Goal: Information Seeking & Learning: Learn about a topic

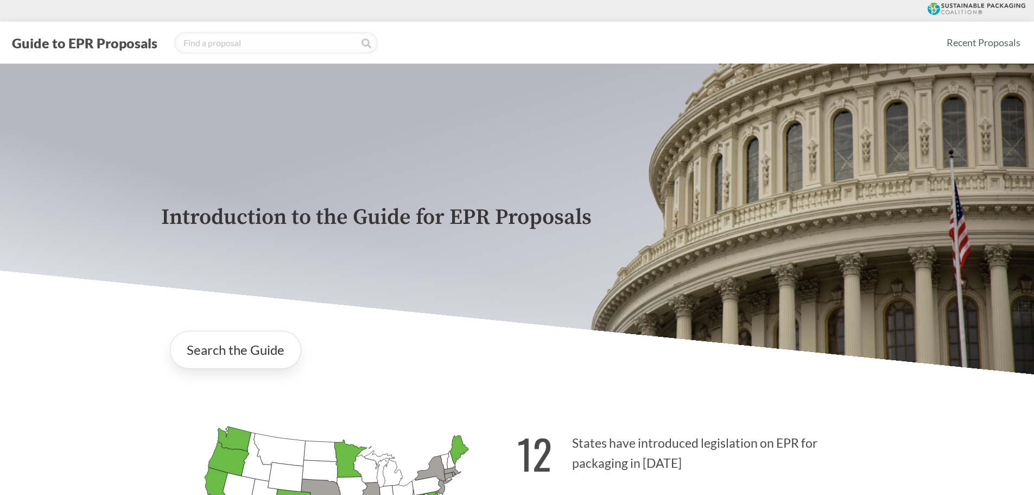
scroll to position [1737, 0]
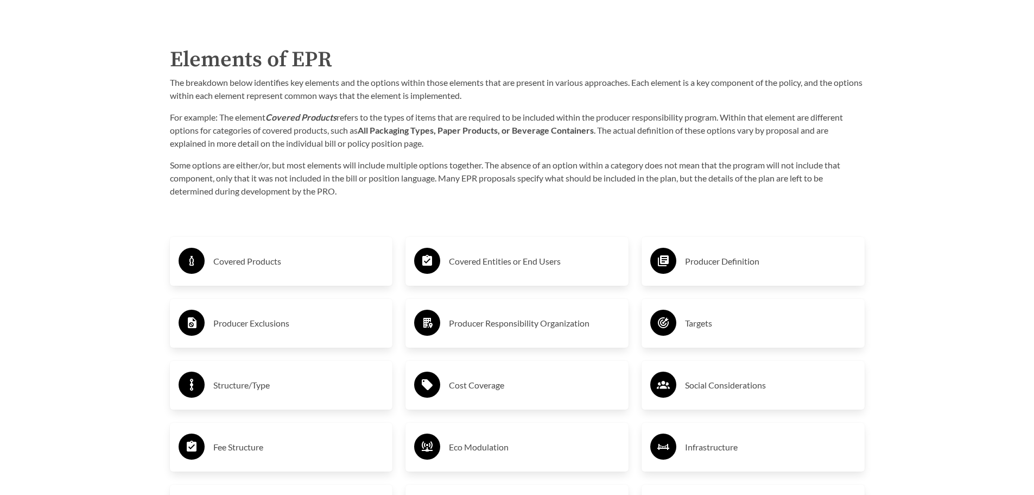
click at [516, 261] on h3 "Covered Entities or End Users" at bounding box center [534, 260] width 171 height 17
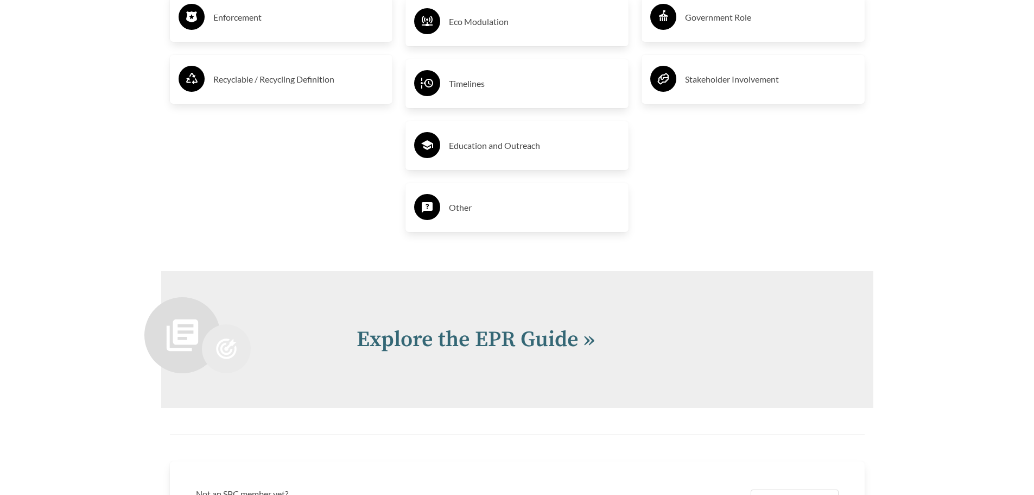
scroll to position [2389, 0]
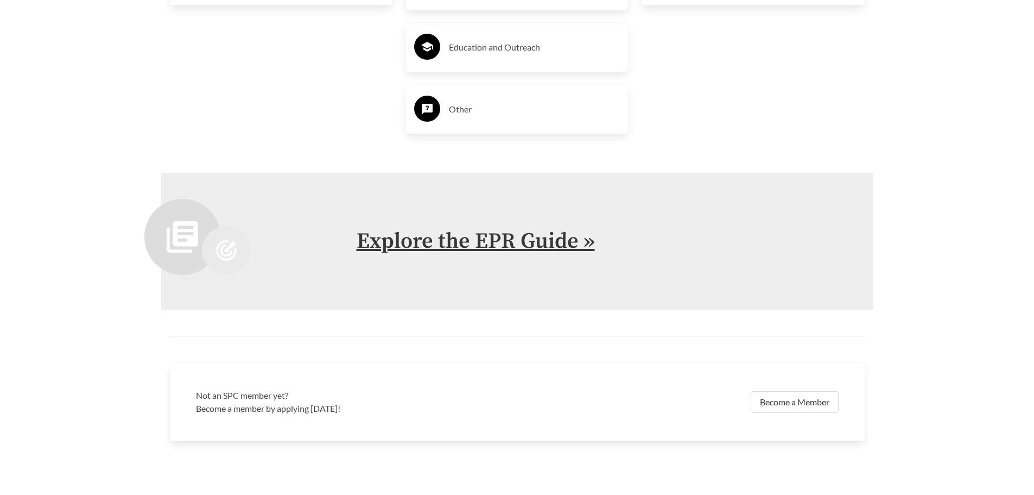
click at [496, 242] on link "Explore the EPR Guide »" at bounding box center [476, 240] width 238 height 27
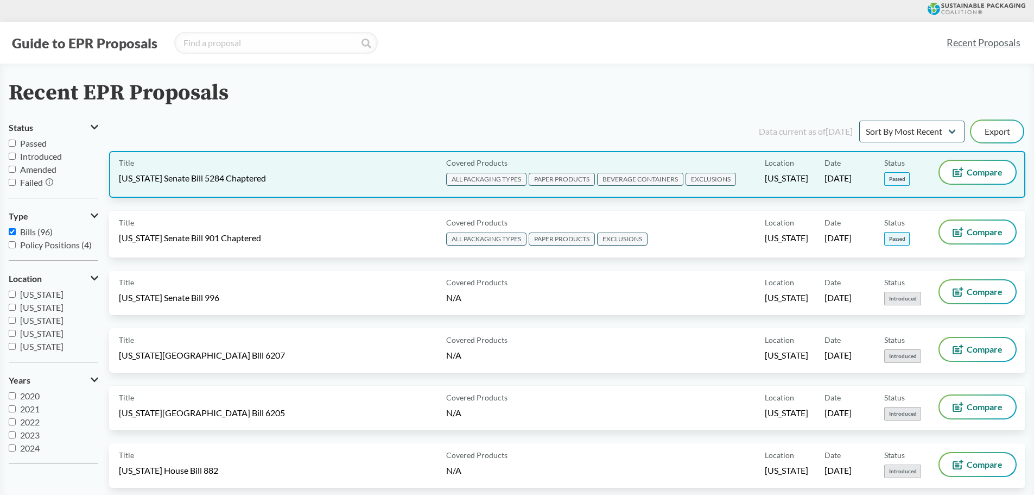
click at [708, 181] on span "EXCLUSIONS" at bounding box center [711, 179] width 50 height 13
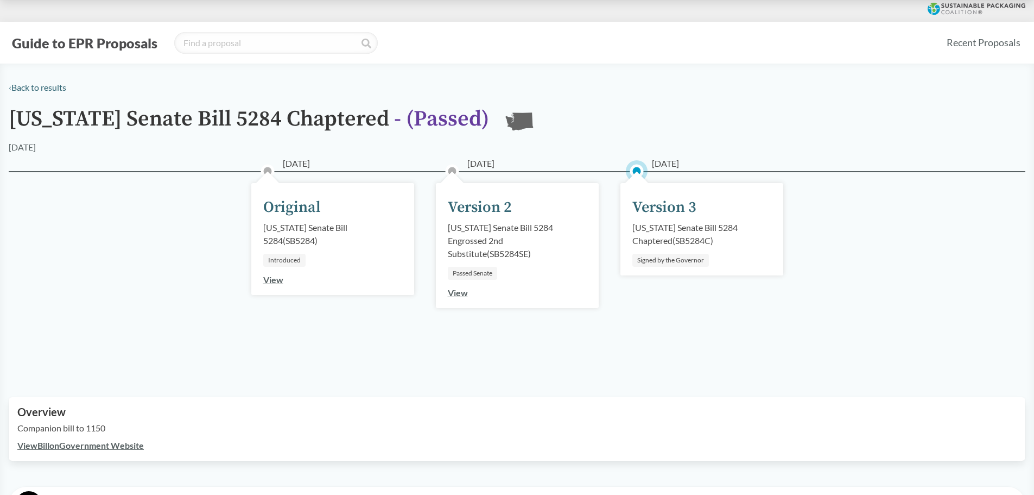
click at [456, 295] on link "View" at bounding box center [458, 292] width 20 height 10
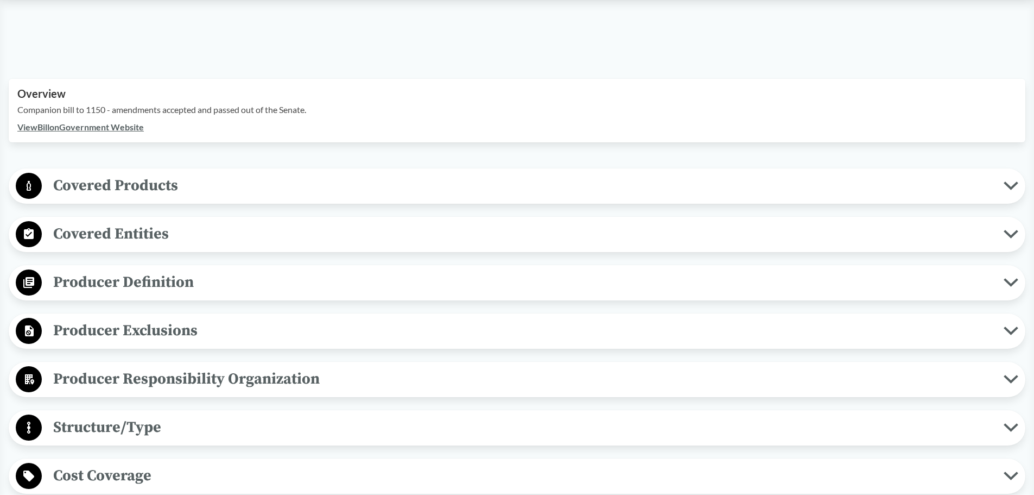
scroll to position [380, 0]
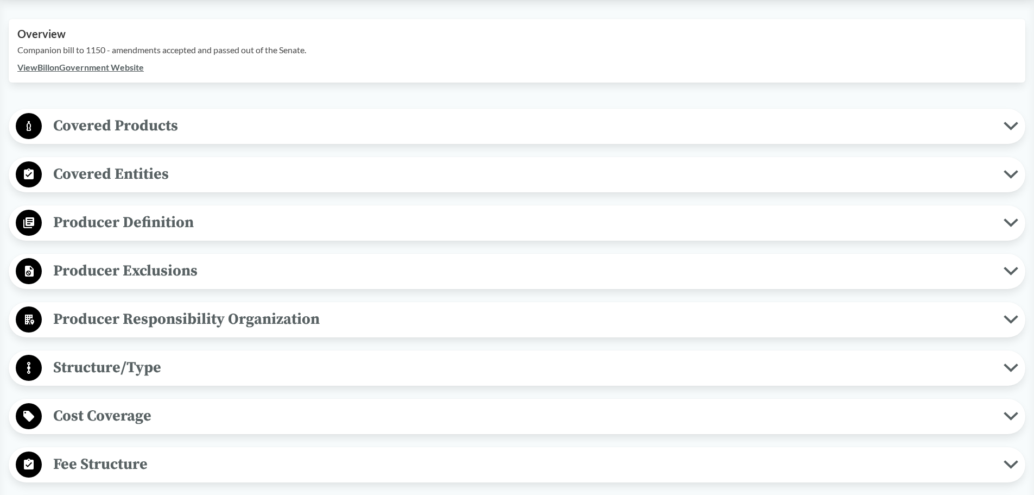
click at [344, 132] on span "Covered Products" at bounding box center [523, 125] width 962 height 24
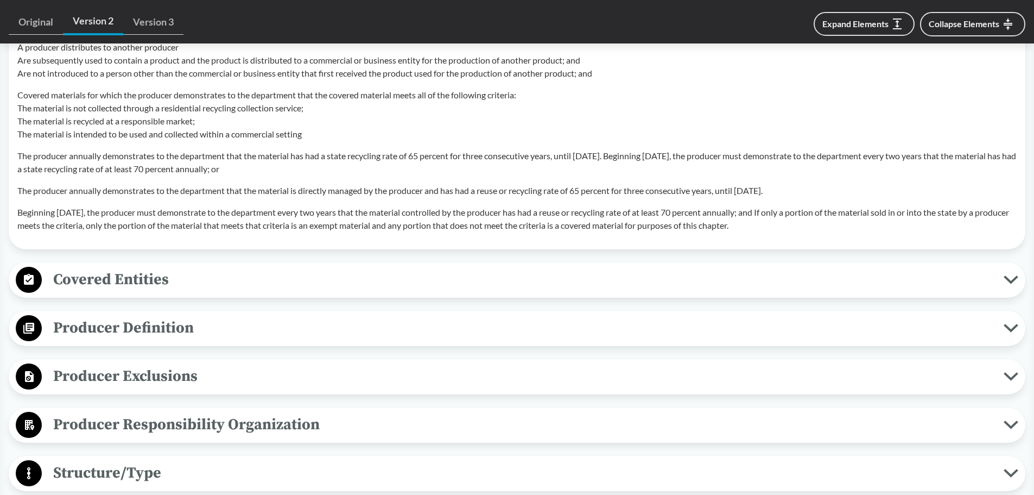
scroll to position [1140, 0]
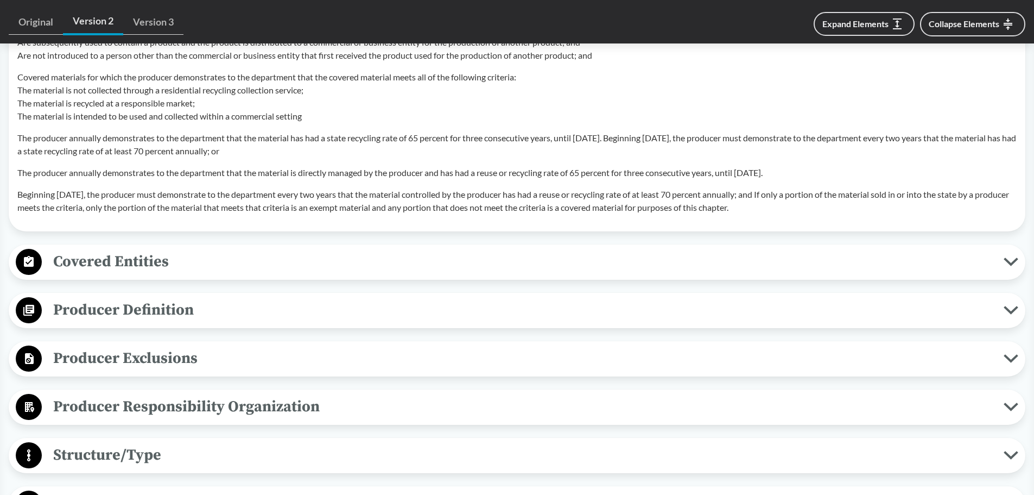
click at [164, 267] on span "Covered Entities" at bounding box center [523, 261] width 962 height 24
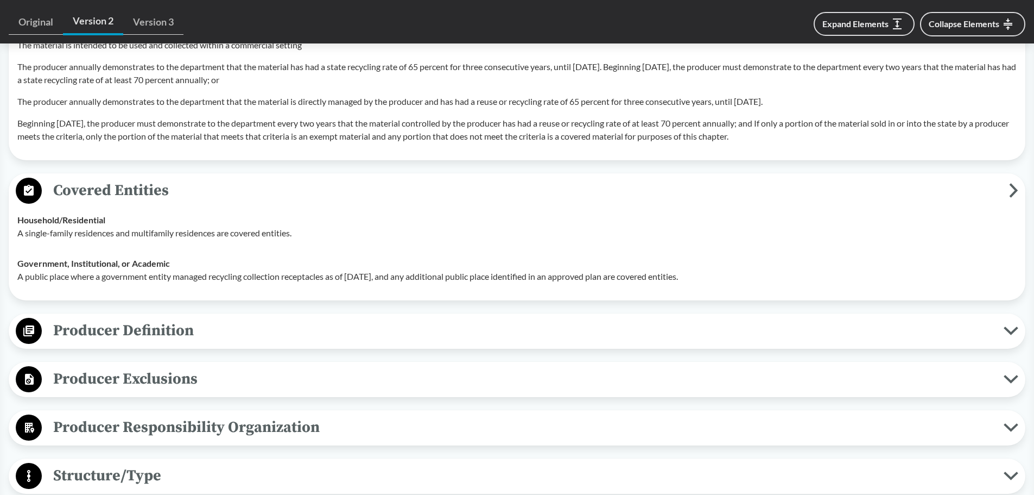
scroll to position [1249, 0]
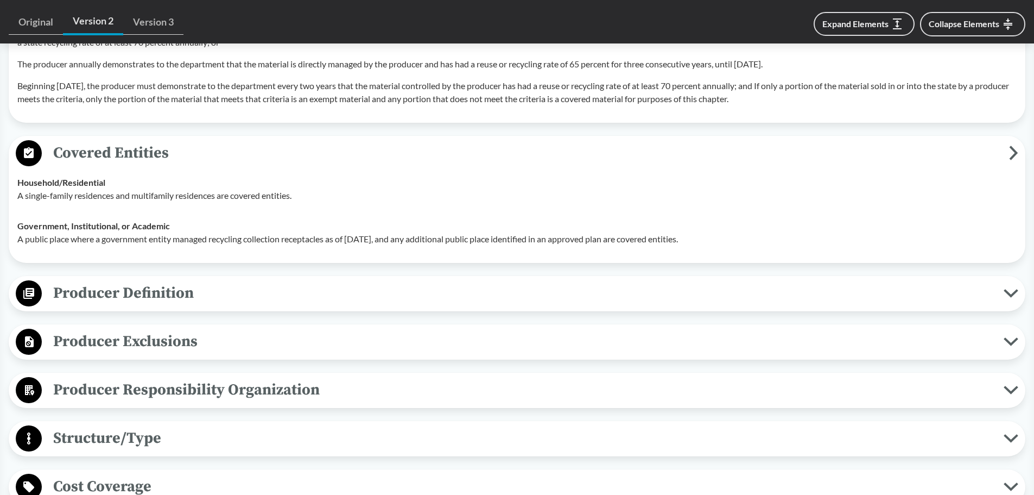
click at [398, 289] on span "Producer Definition" at bounding box center [523, 293] width 962 height 24
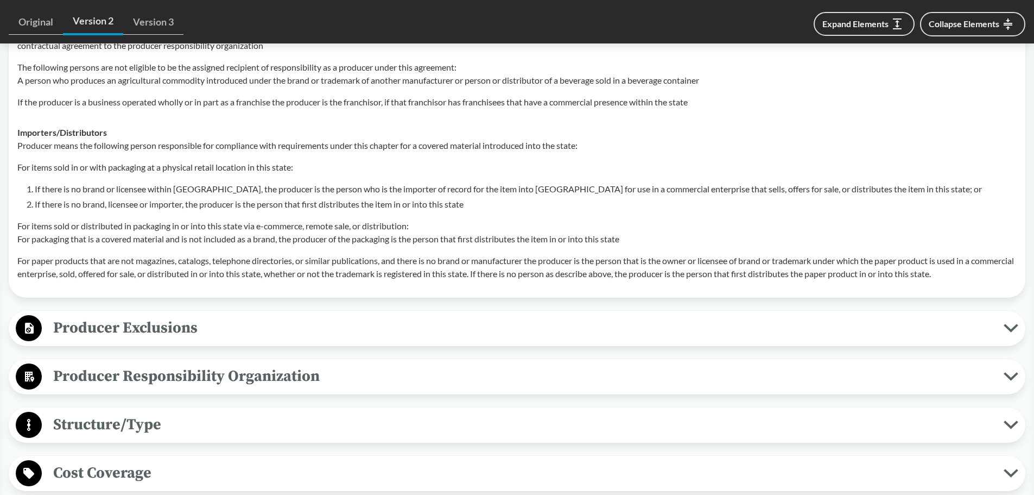
scroll to position [1846, 0]
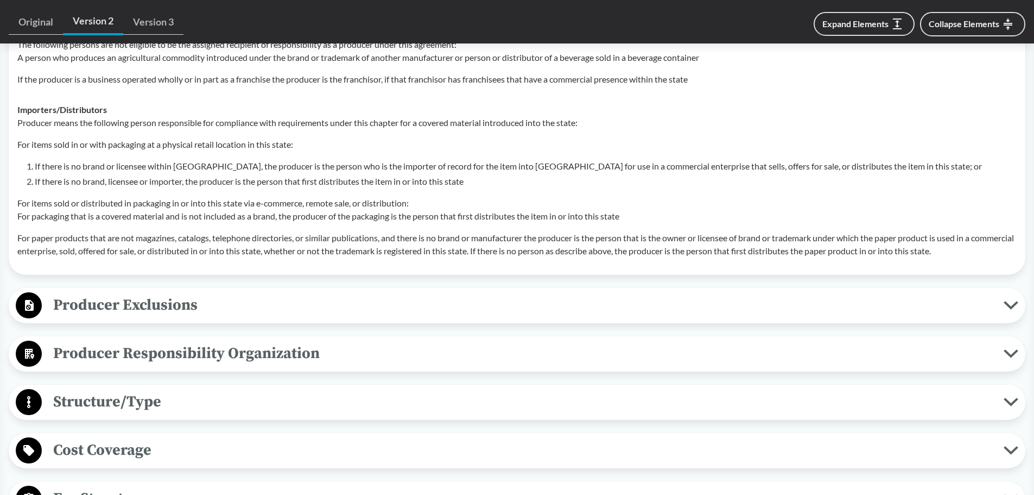
click at [226, 303] on span "Producer Exclusions" at bounding box center [523, 305] width 962 height 24
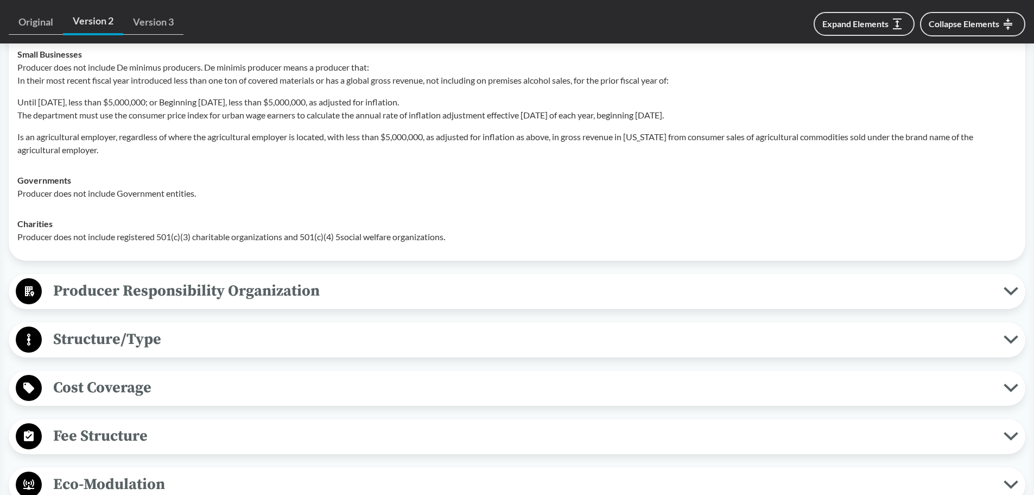
scroll to position [2171, 0]
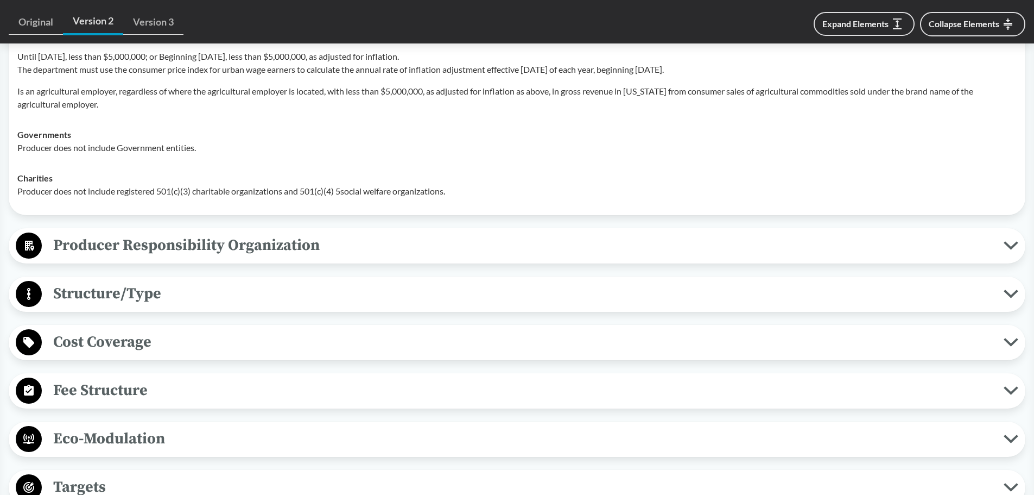
click at [351, 240] on span "Producer Responsibility Organization" at bounding box center [523, 245] width 962 height 24
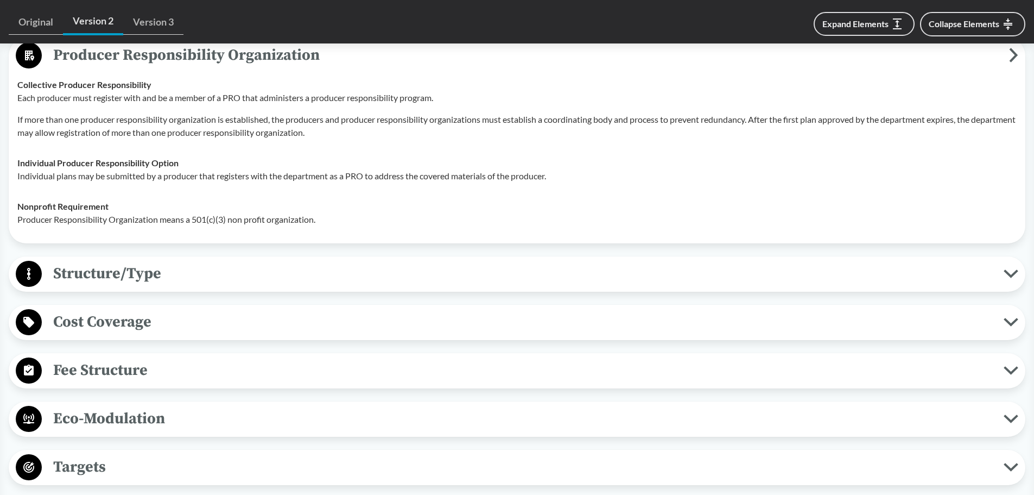
scroll to position [2389, 0]
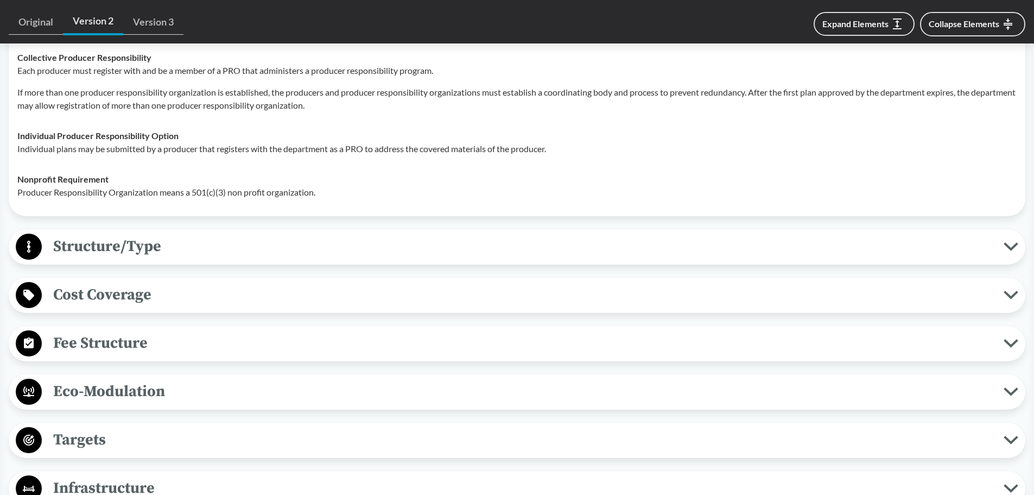
click at [318, 242] on span "Structure/Type" at bounding box center [523, 246] width 962 height 24
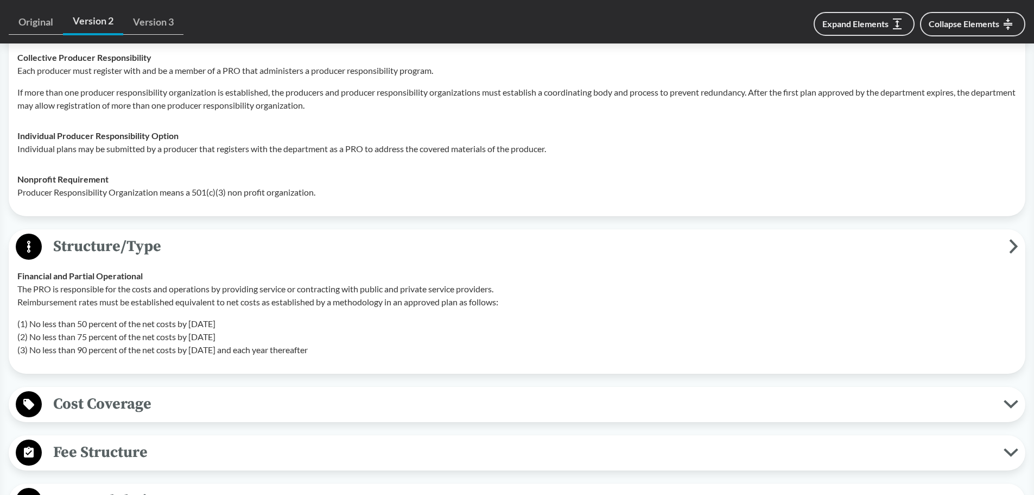
click at [327, 392] on span "Cost Coverage" at bounding box center [523, 403] width 962 height 24
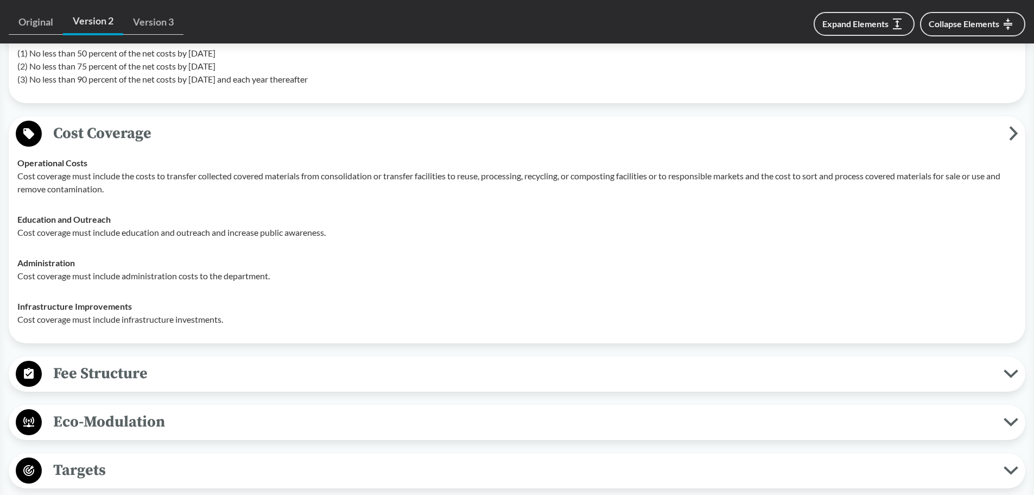
scroll to position [2660, 0]
click at [322, 374] on span "Fee Structure" at bounding box center [523, 372] width 962 height 24
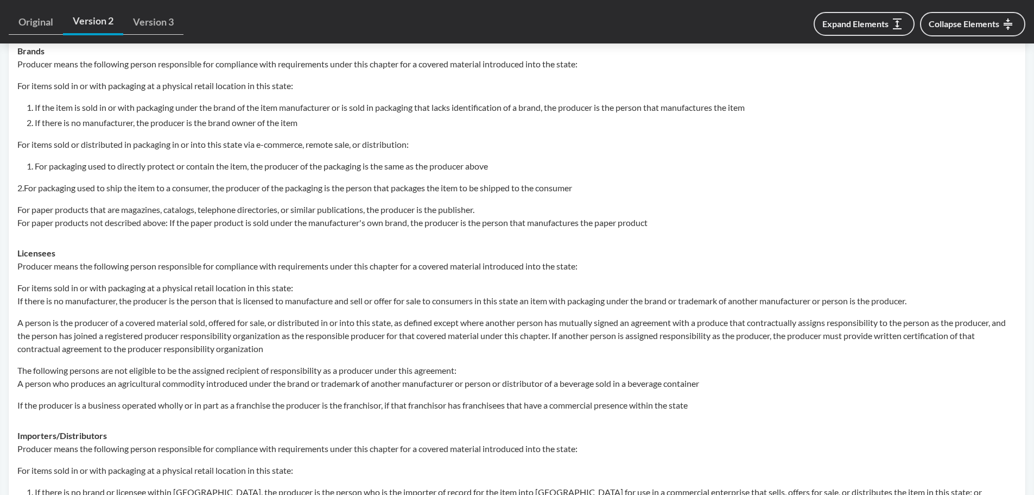
scroll to position [1249, 0]
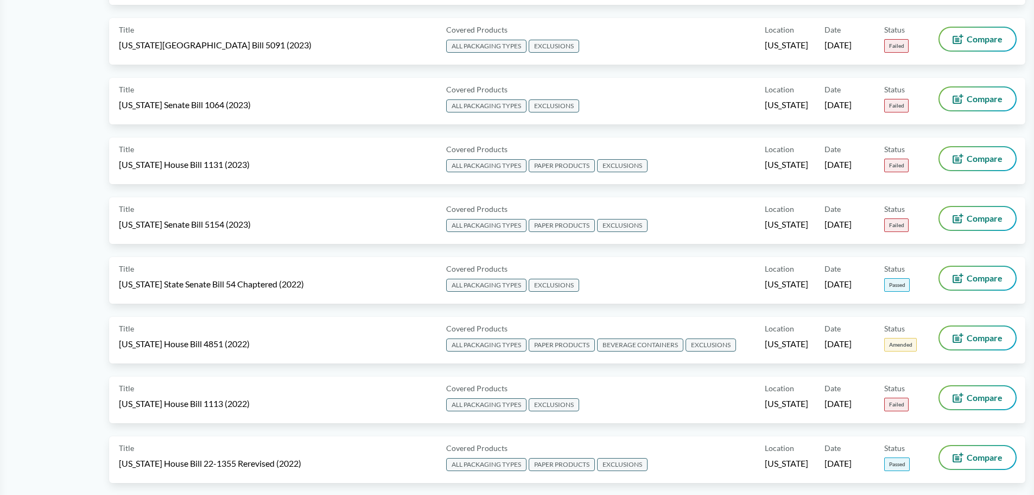
scroll to position [3746, 0]
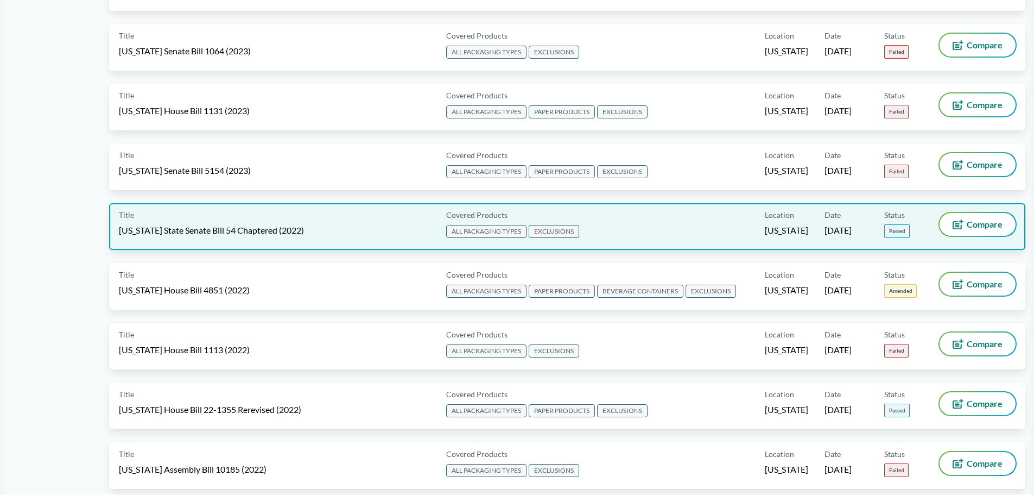
click at [604, 223] on div "Covered Products ALL PACKAGING TYPES EXCLUSIONS" at bounding box center [603, 226] width 323 height 27
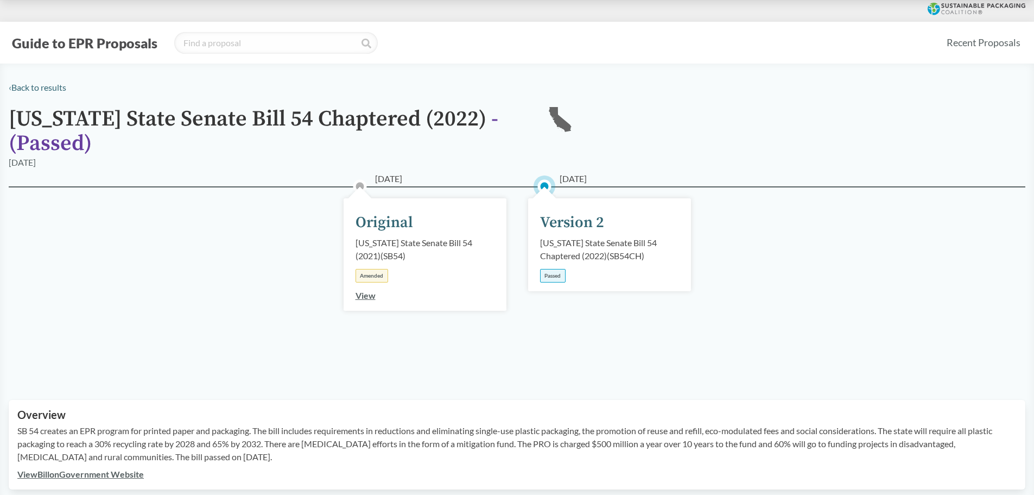
click at [554, 277] on div "Passed" at bounding box center [553, 276] width 26 height 14
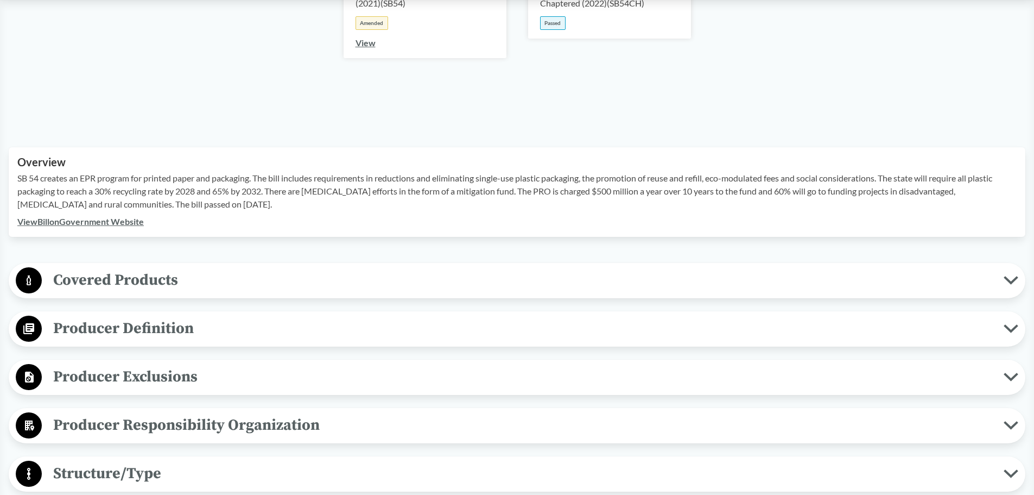
scroll to position [271, 0]
